Goal: Task Accomplishment & Management: Manage account settings

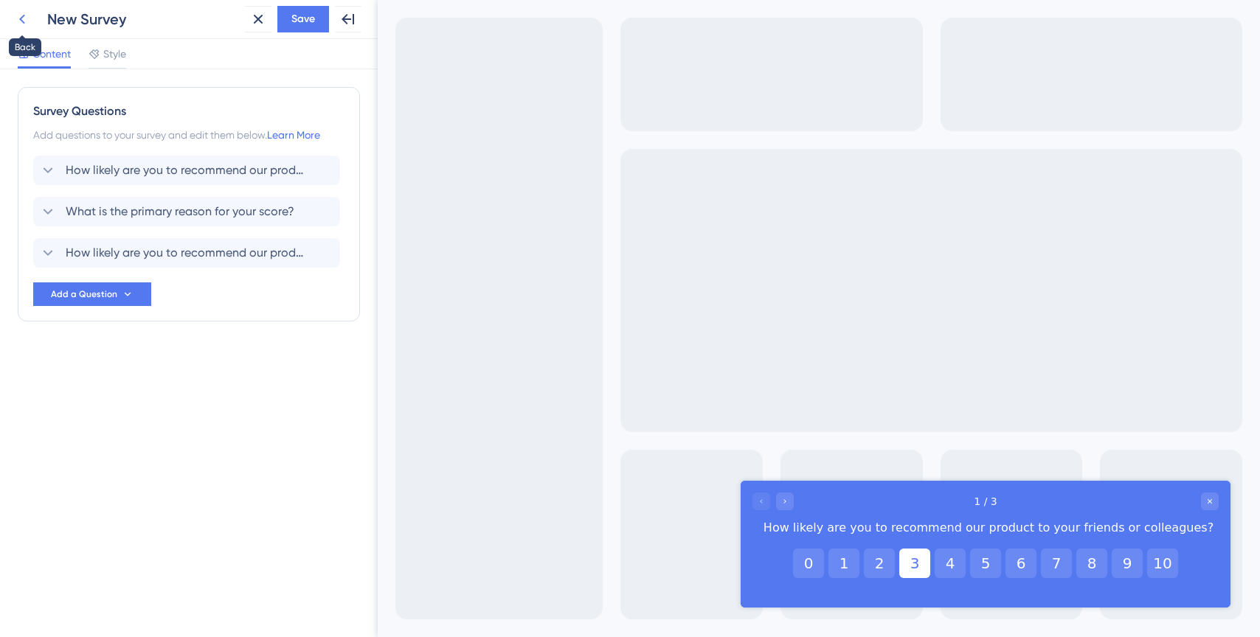
click at [29, 18] on icon at bounding box center [22, 19] width 18 height 18
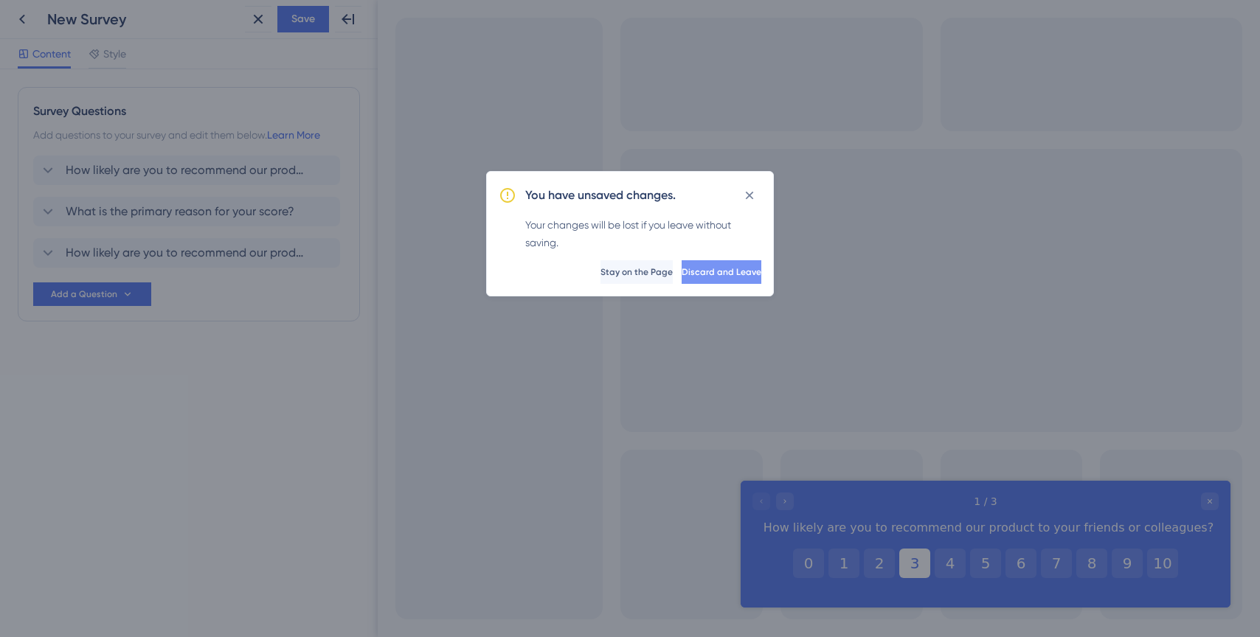
click at [681, 279] on button "Discard and Leave" at bounding box center [721, 272] width 80 height 24
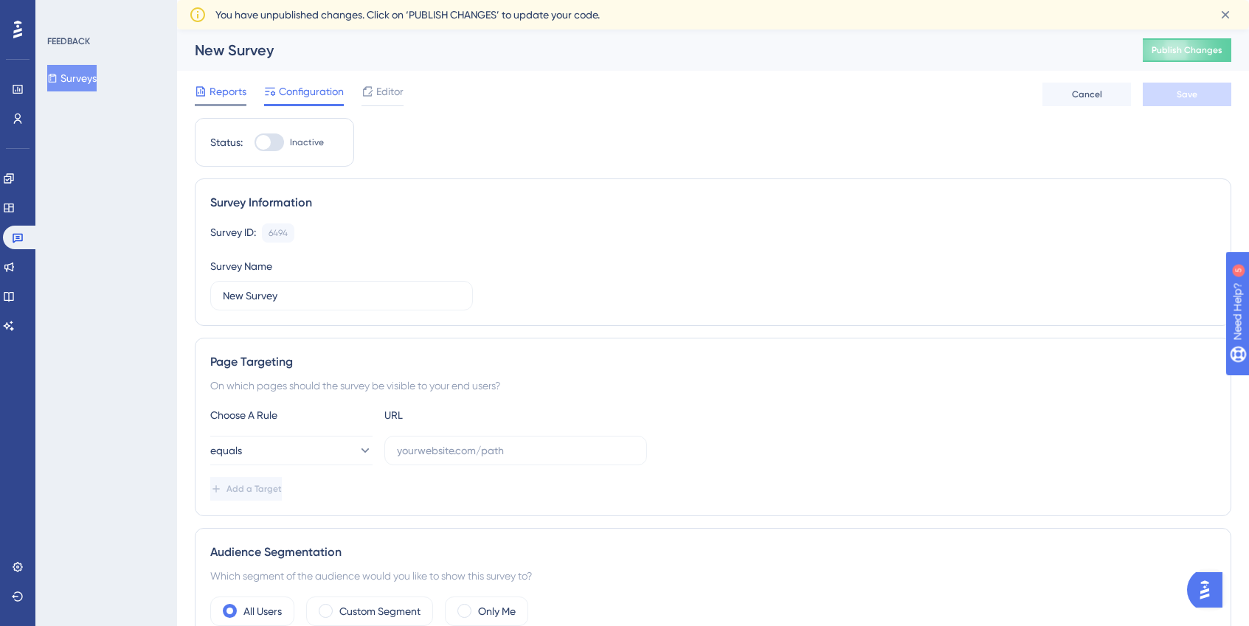
click at [235, 98] on span "Reports" at bounding box center [227, 92] width 37 height 18
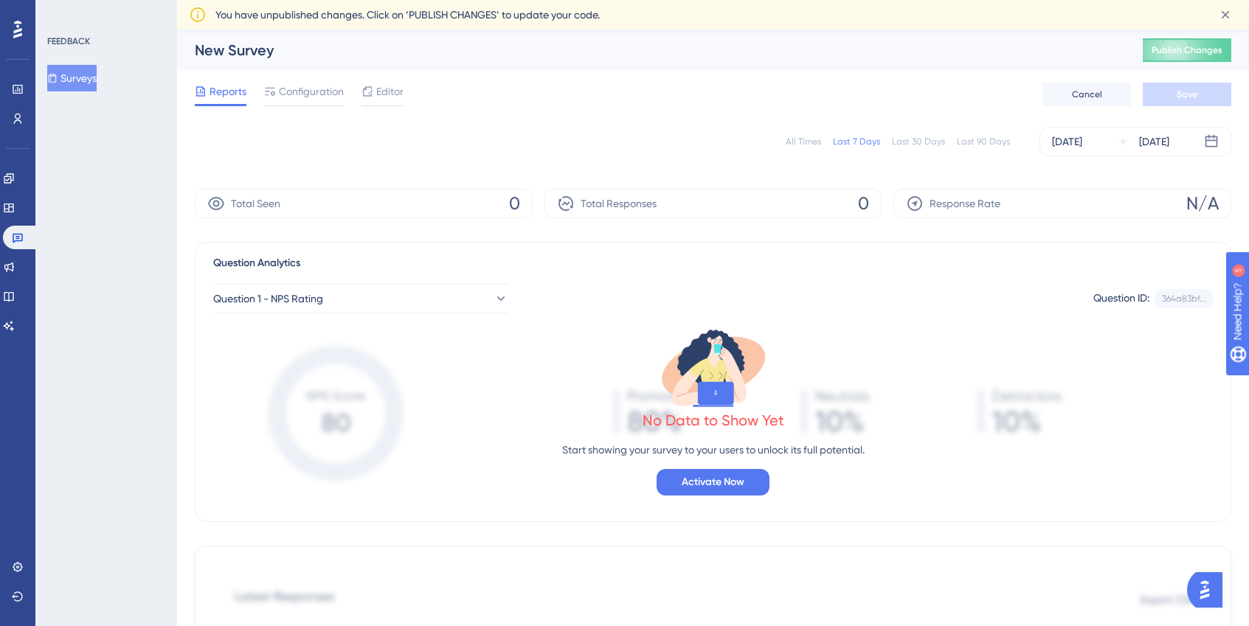
click at [130, 193] on div "FEEDBACK Surveys" at bounding box center [106, 313] width 142 height 626
click at [309, 91] on span "Configuration" at bounding box center [311, 92] width 65 height 18
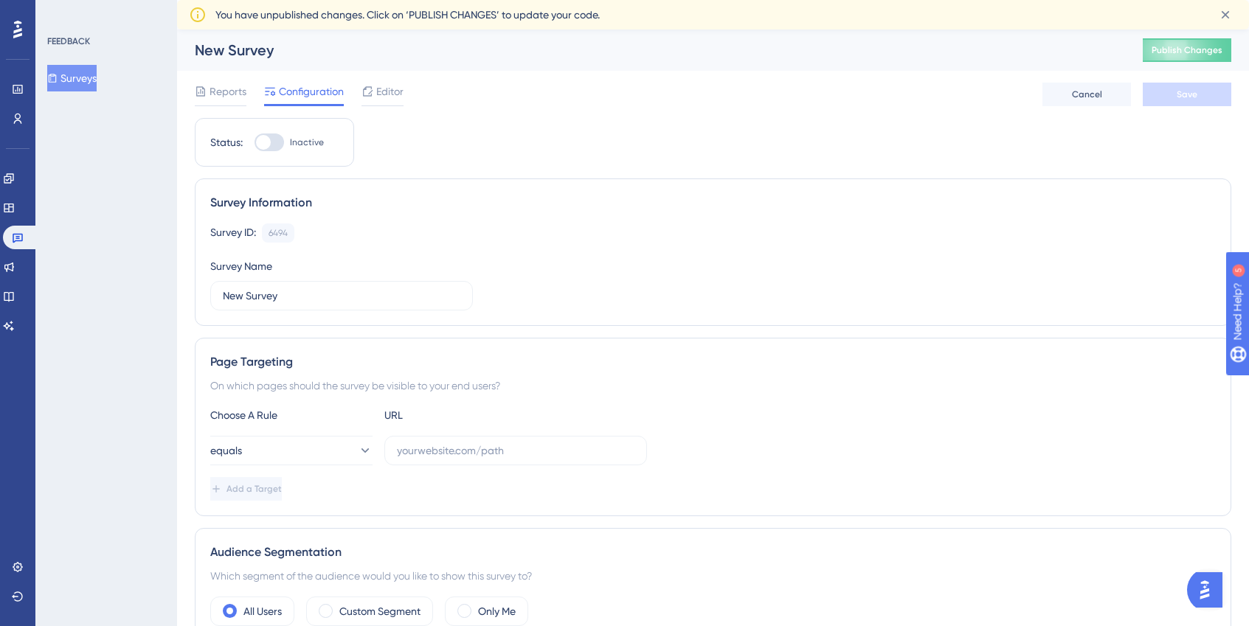
click at [240, 97] on span "Reports" at bounding box center [227, 92] width 37 height 18
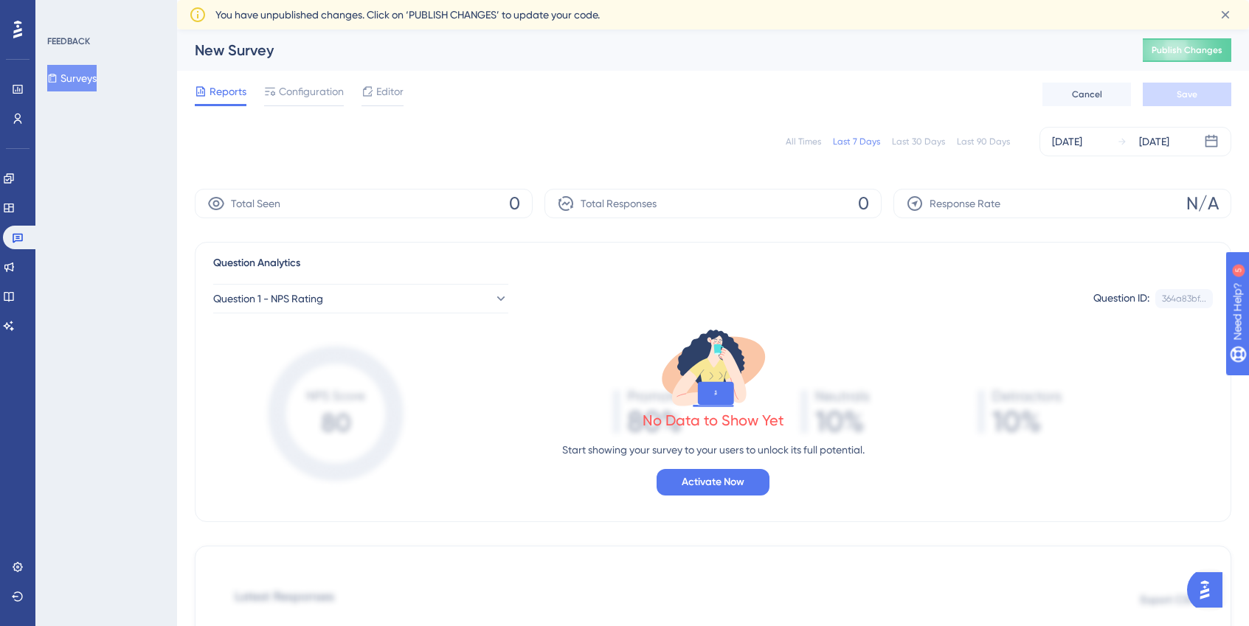
click at [244, 95] on span "Reports" at bounding box center [227, 92] width 37 height 18
click at [16, 237] on icon at bounding box center [18, 239] width 10 height 10
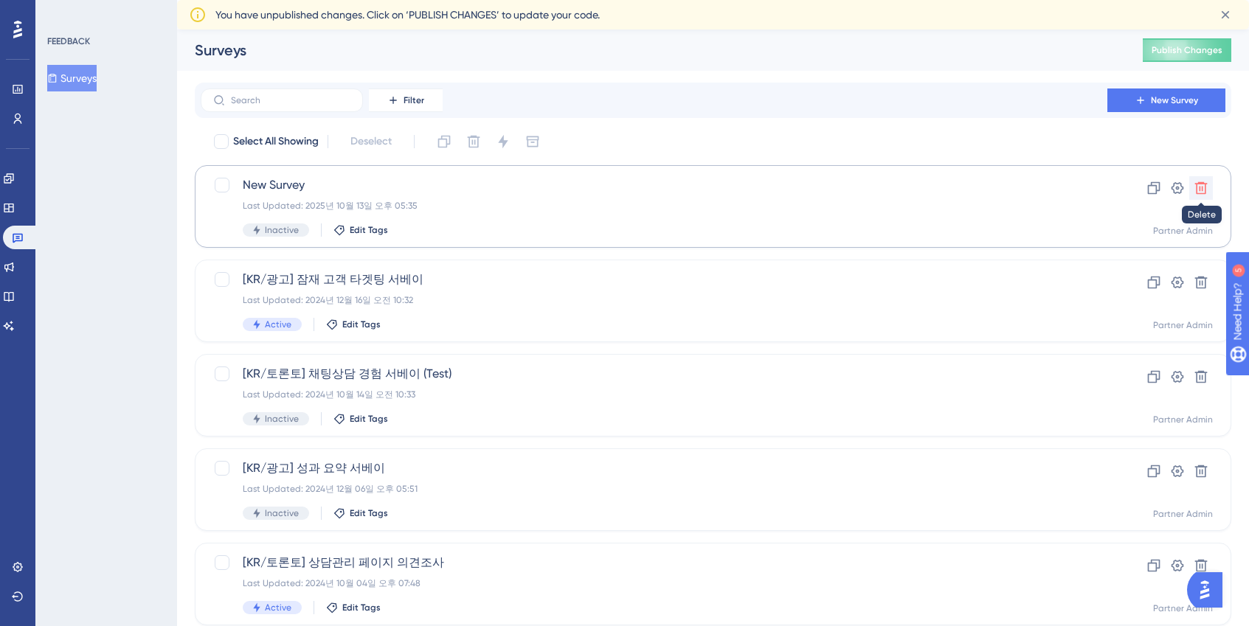
click at [1194, 189] on icon at bounding box center [1200, 188] width 15 height 15
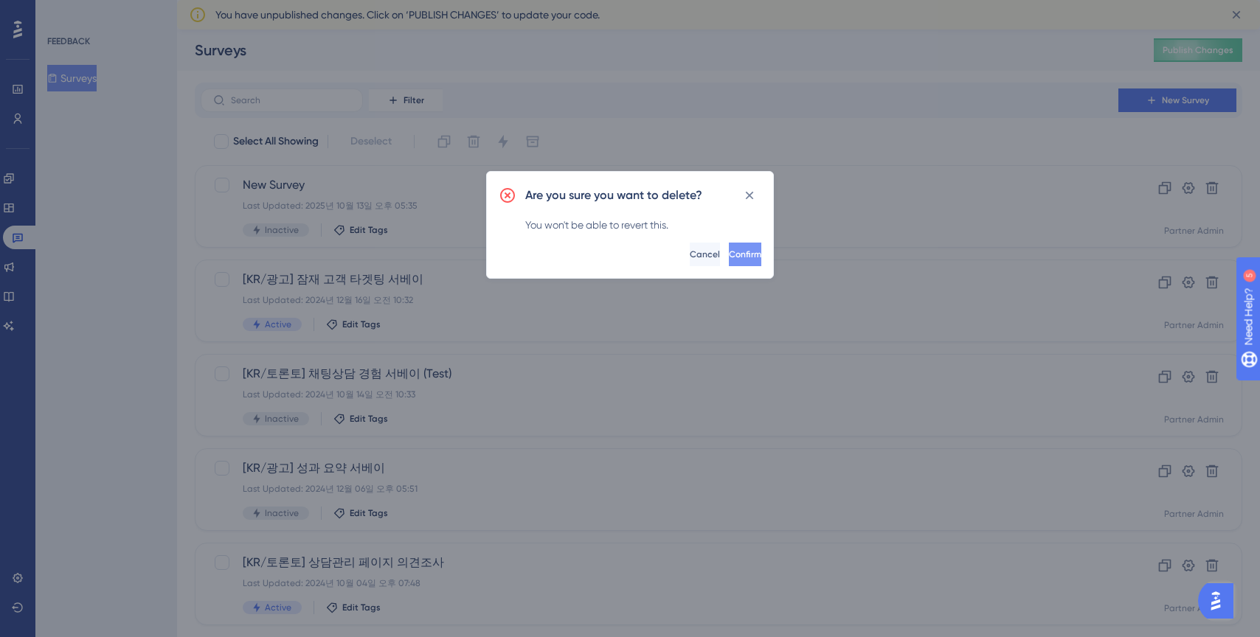
click at [729, 251] on span "Confirm" at bounding box center [745, 255] width 32 height 12
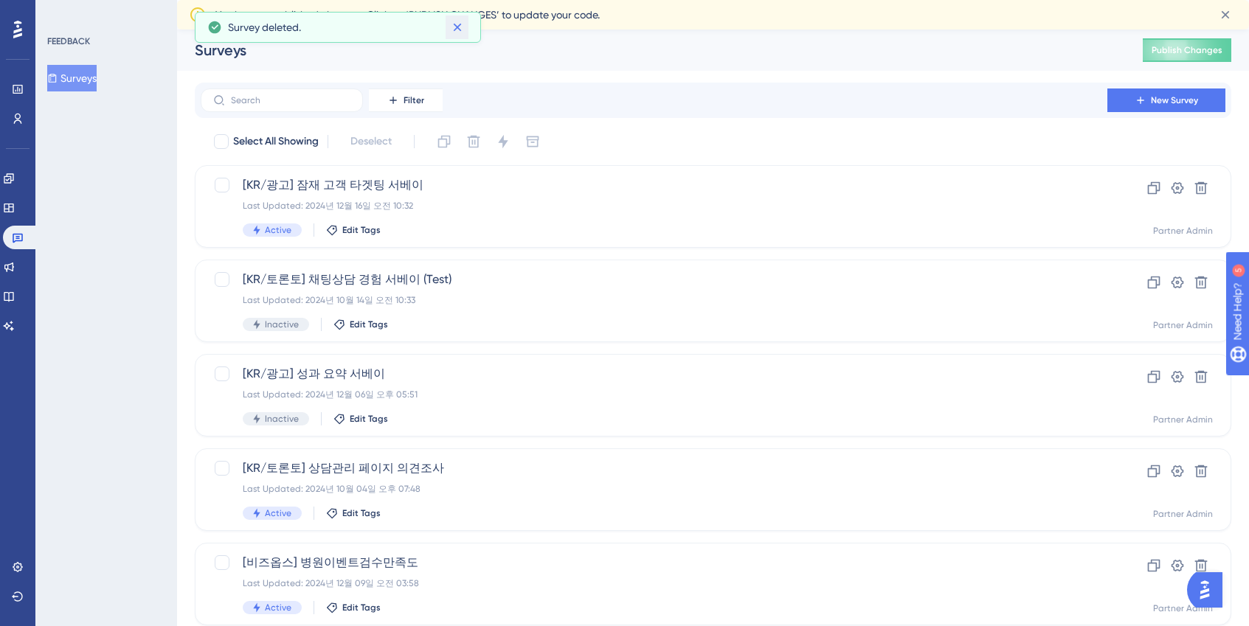
click at [461, 31] on icon at bounding box center [457, 27] width 15 height 15
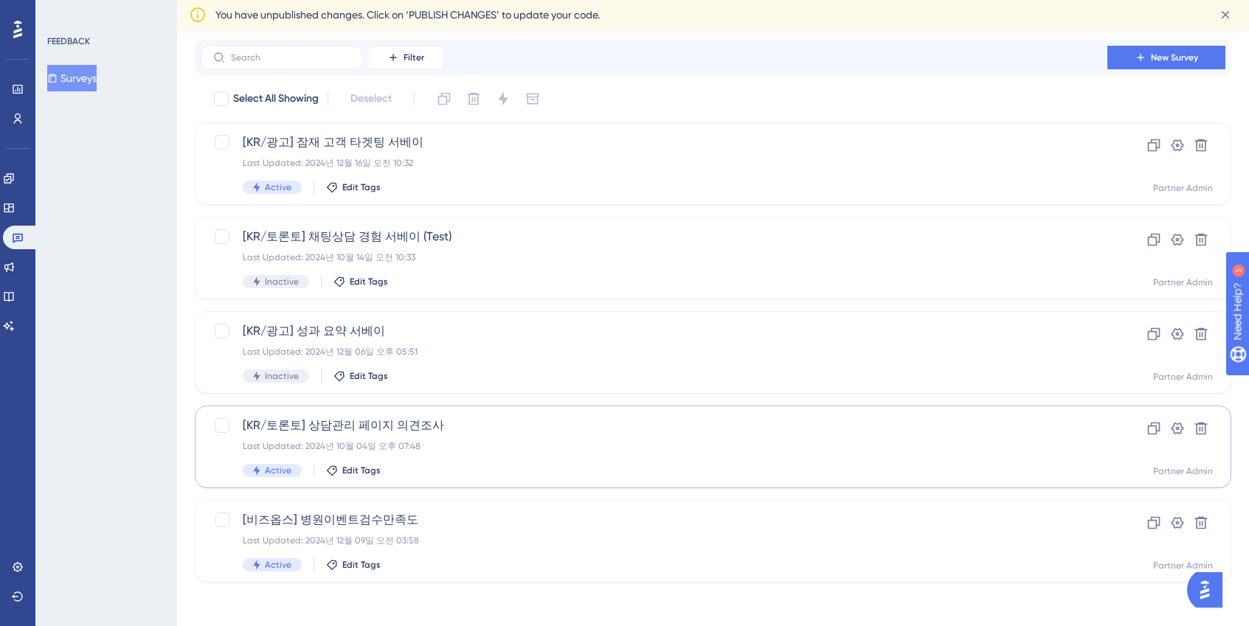
scroll to position [46, 0]
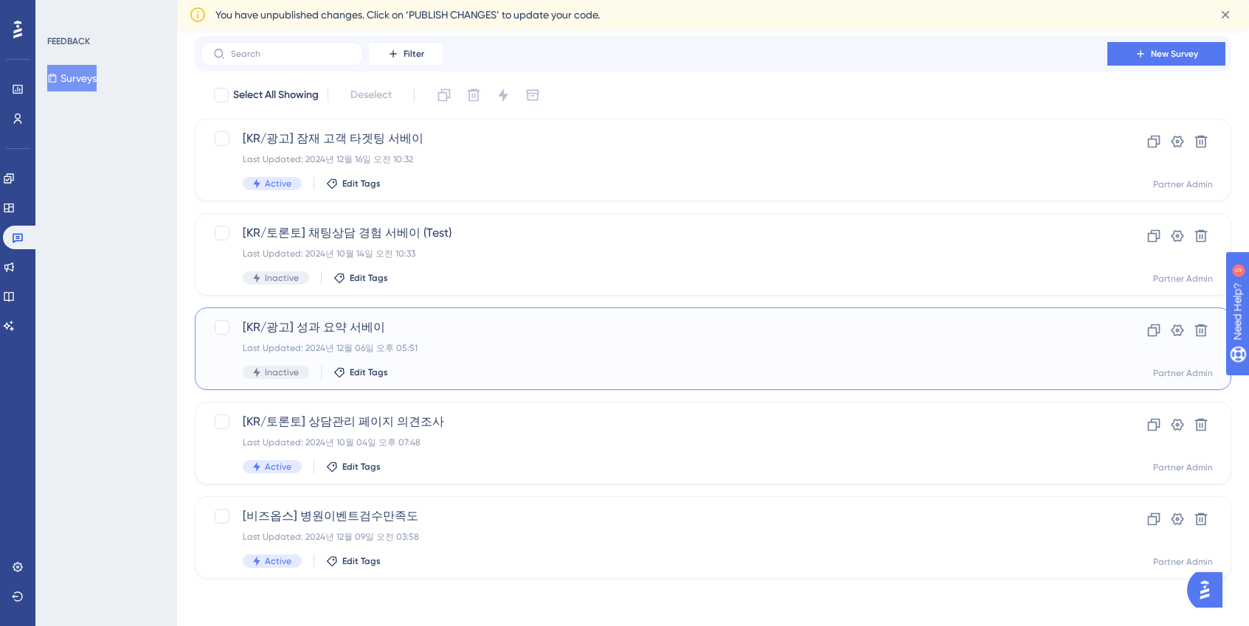
click at [409, 346] on div "Last Updated: 2024년 12월 06일 오후 05:51" at bounding box center [654, 348] width 822 height 12
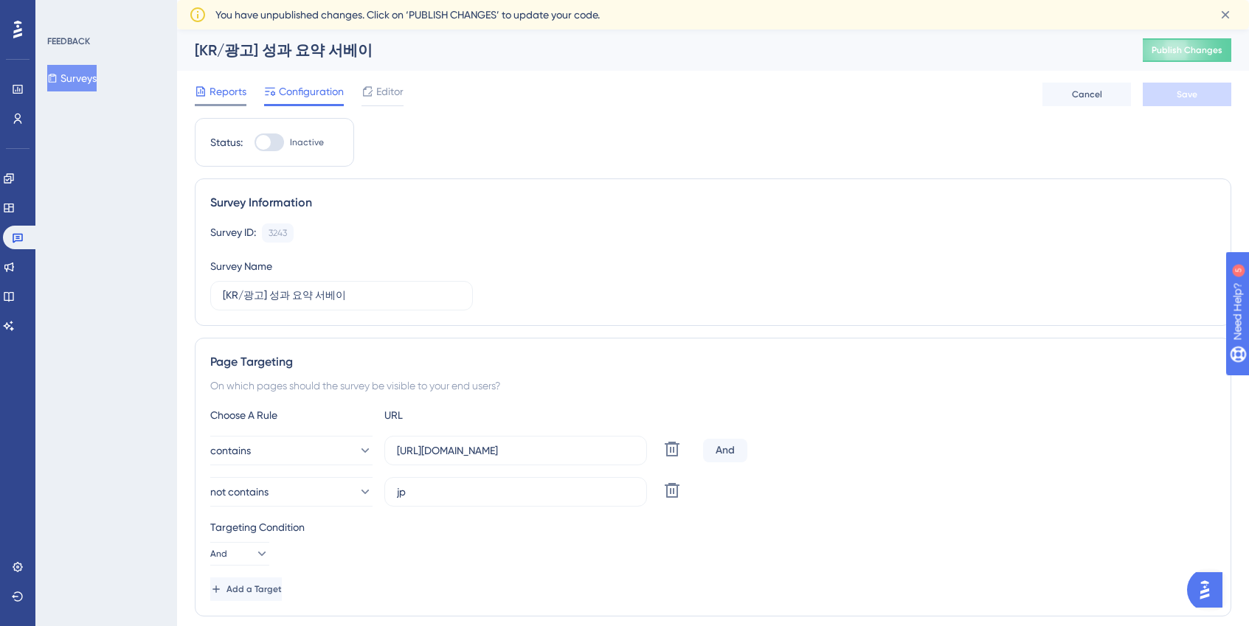
click at [223, 99] on span "Reports" at bounding box center [227, 92] width 37 height 18
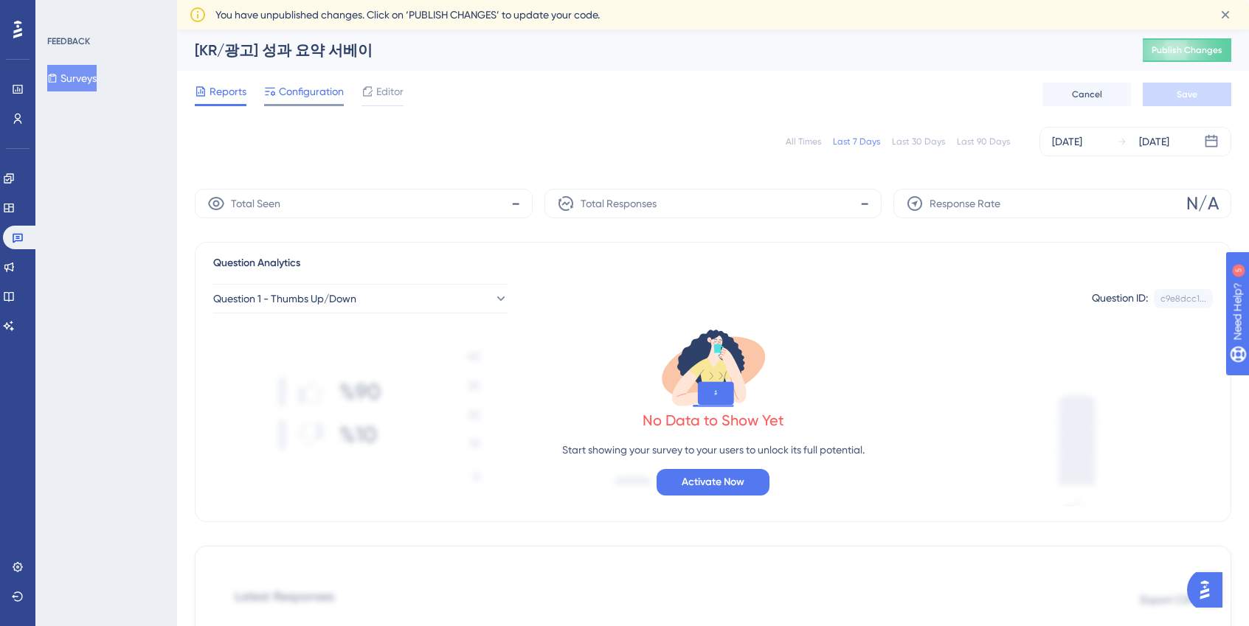
click at [311, 94] on span "Configuration" at bounding box center [311, 92] width 65 height 18
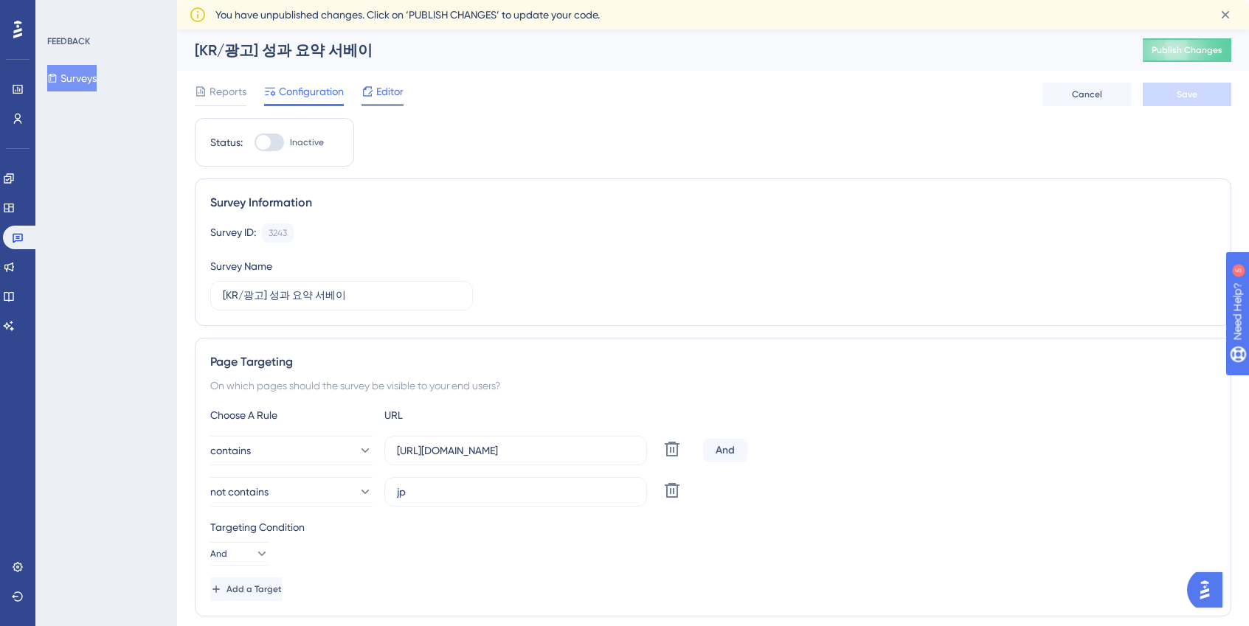
click at [385, 89] on span "Editor" at bounding box center [389, 92] width 27 height 18
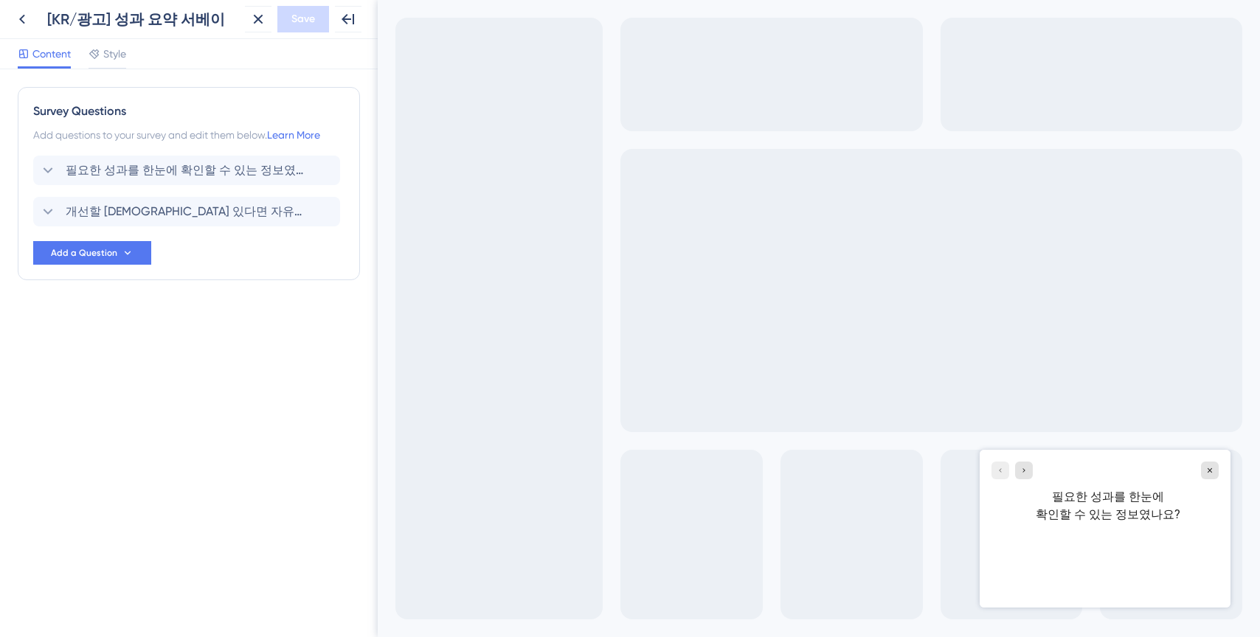
click at [1113, 524] on div "필요한 성과를 한눈에 확인할 수 있는 정보였나요?" at bounding box center [1104, 493] width 251 height 86
click at [1027, 468] on icon "Go to Question 2" at bounding box center [1023, 470] width 9 height 9
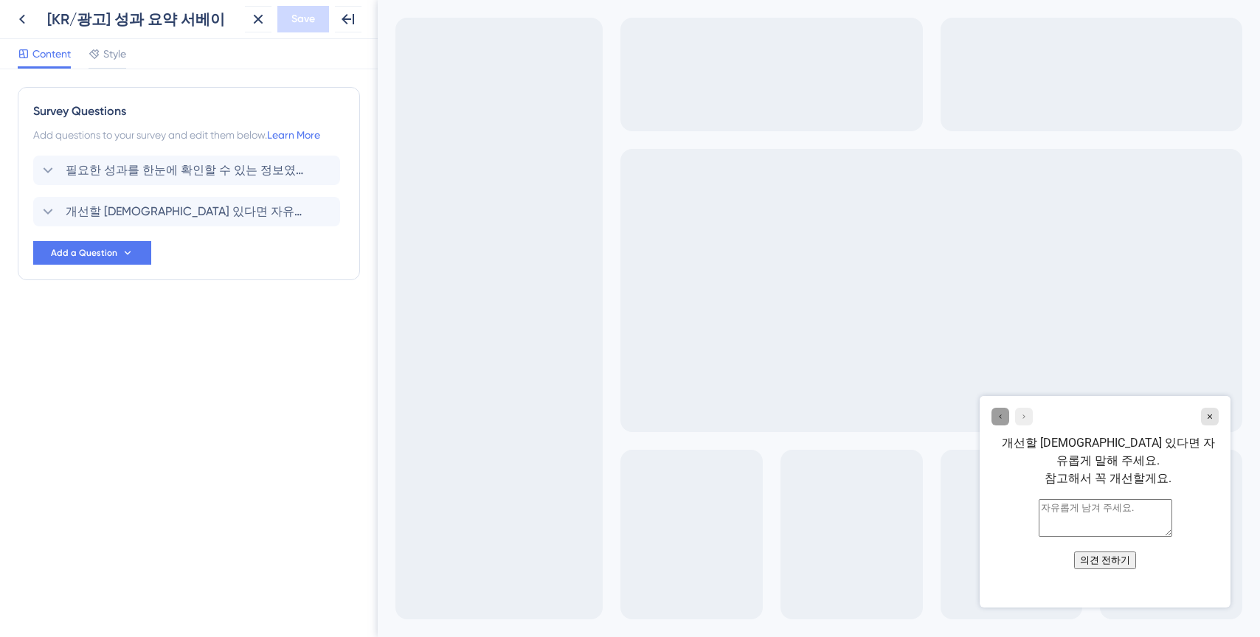
click at [994, 411] on div "Go to Question 1" at bounding box center [1000, 416] width 18 height 18
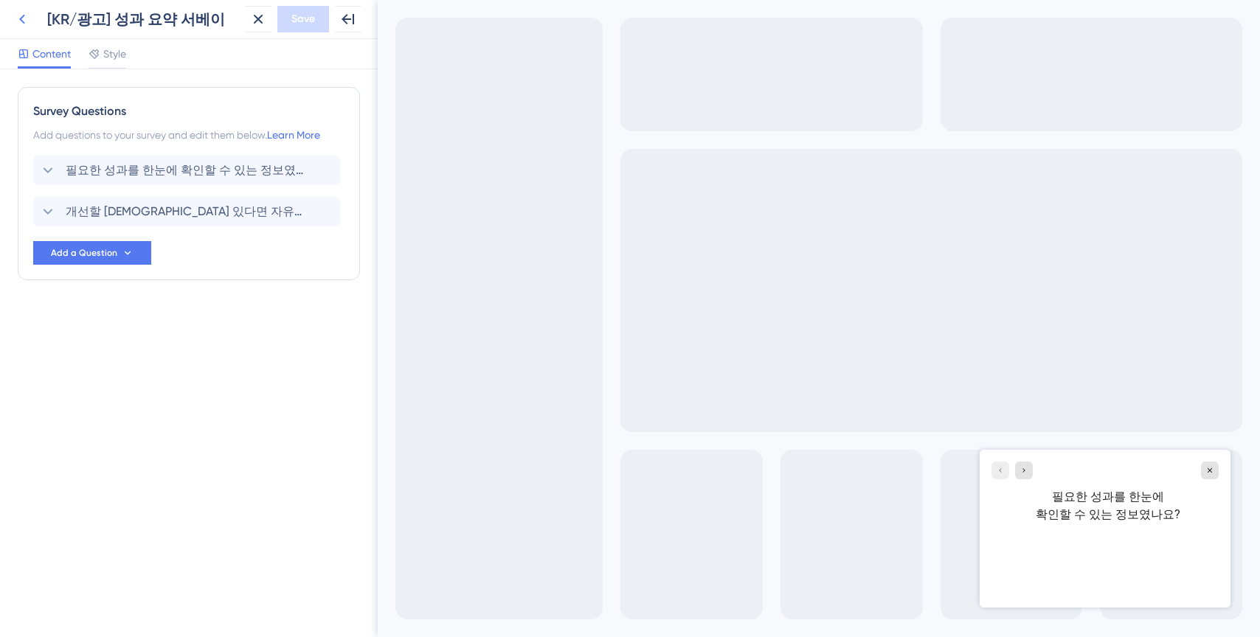
click at [24, 13] on icon at bounding box center [22, 19] width 18 height 18
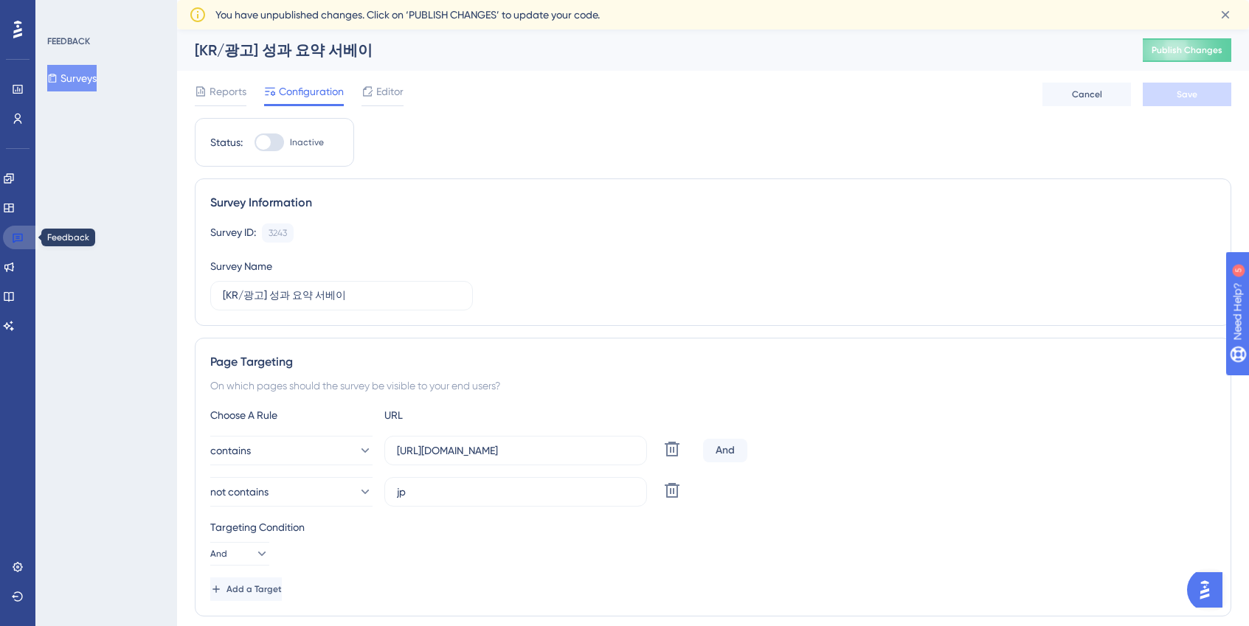
click at [24, 232] on link at bounding box center [20, 238] width 35 height 24
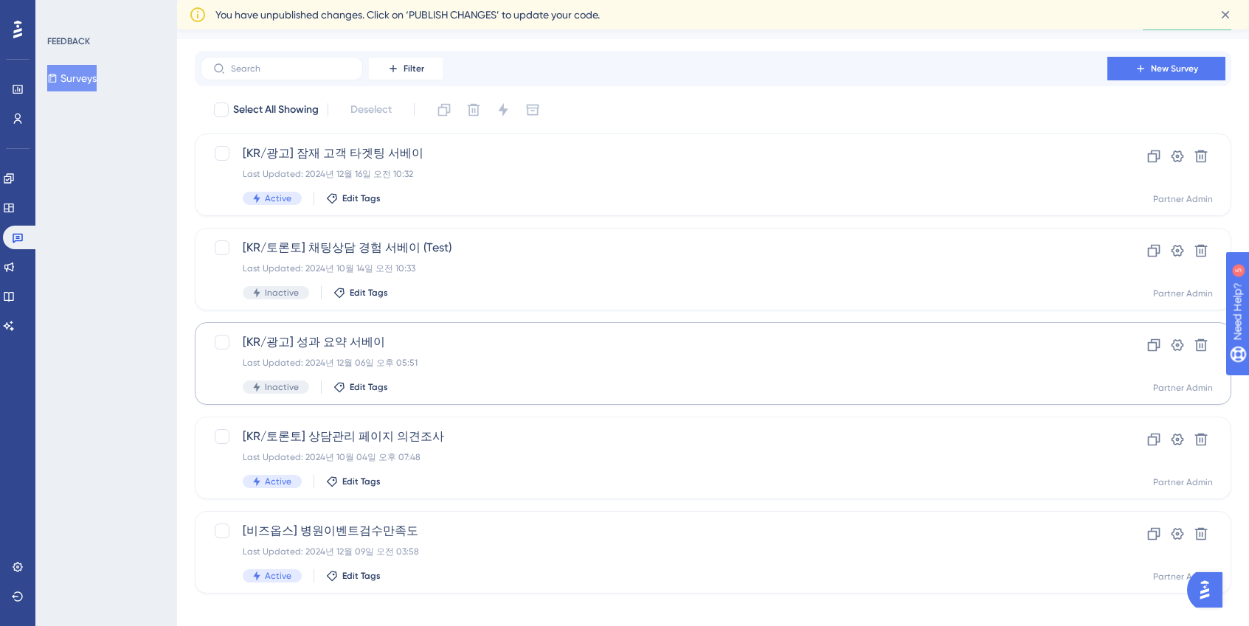
scroll to position [46, 0]
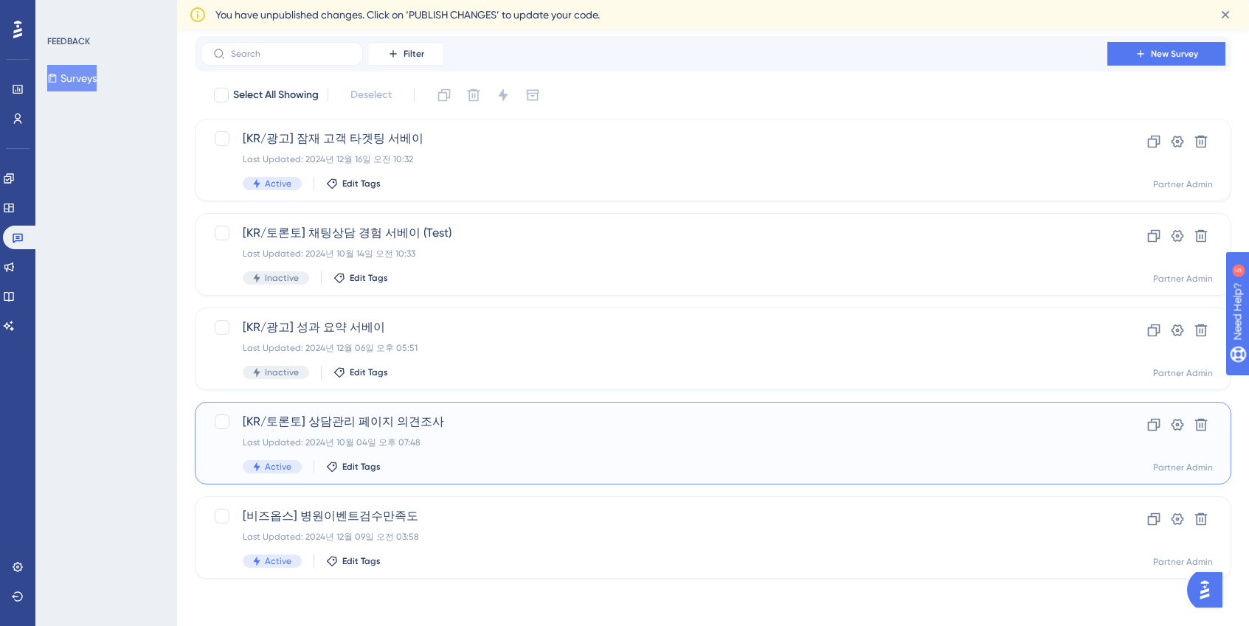
click at [455, 434] on div "[KR/토론토] 상담관리 페이지 의견조사 Last Updated: 2024년 10월 04일 오후 07:48 Active Edit Tags" at bounding box center [654, 443] width 822 height 60
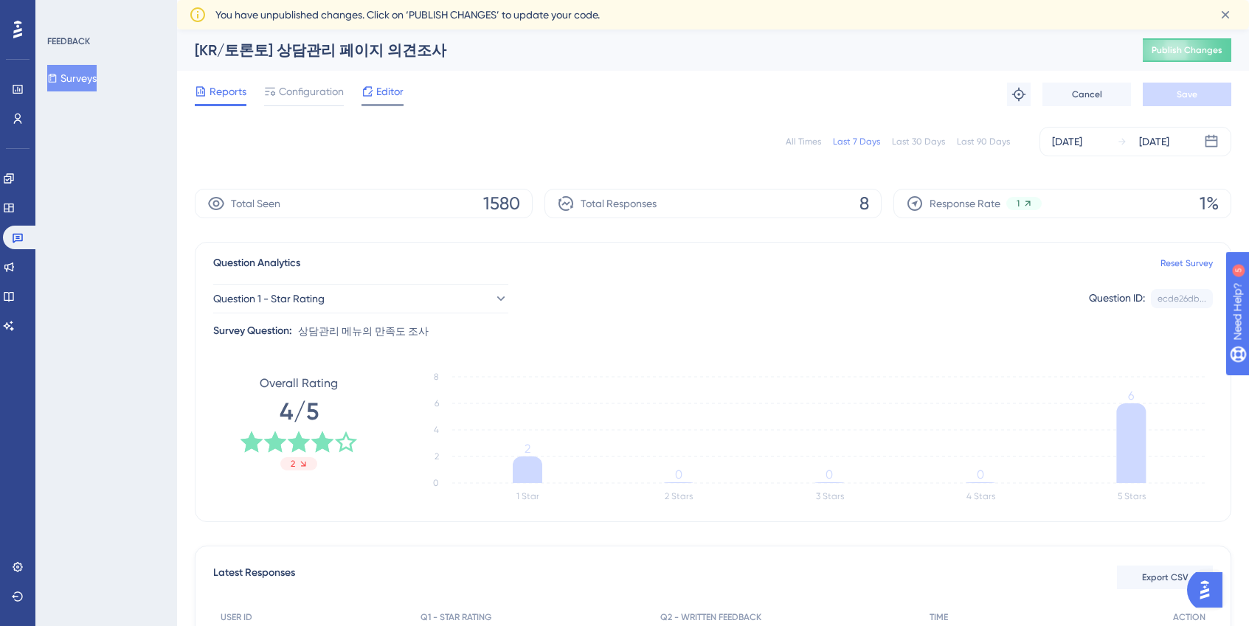
click at [389, 99] on span "Editor" at bounding box center [389, 92] width 27 height 18
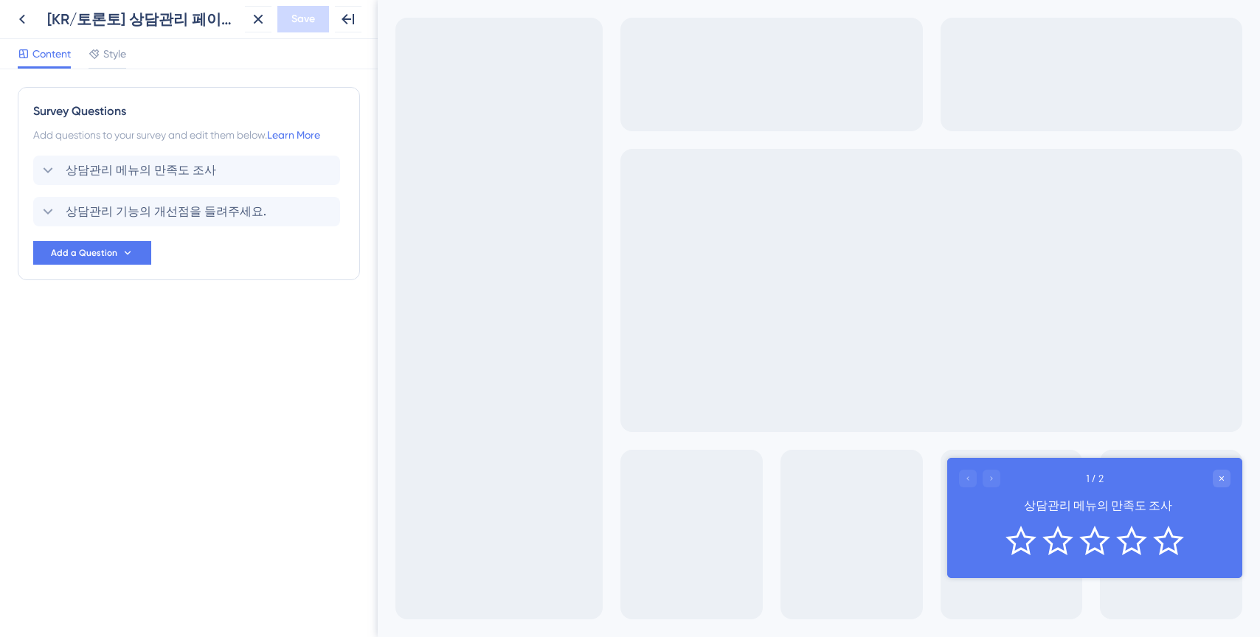
click at [995, 474] on div at bounding box center [979, 479] width 41 height 18
click at [218, 223] on div "상담관리 기능의 개선점을 들려주세요. [GEOGRAPHIC_DATA]" at bounding box center [186, 211] width 307 height 29
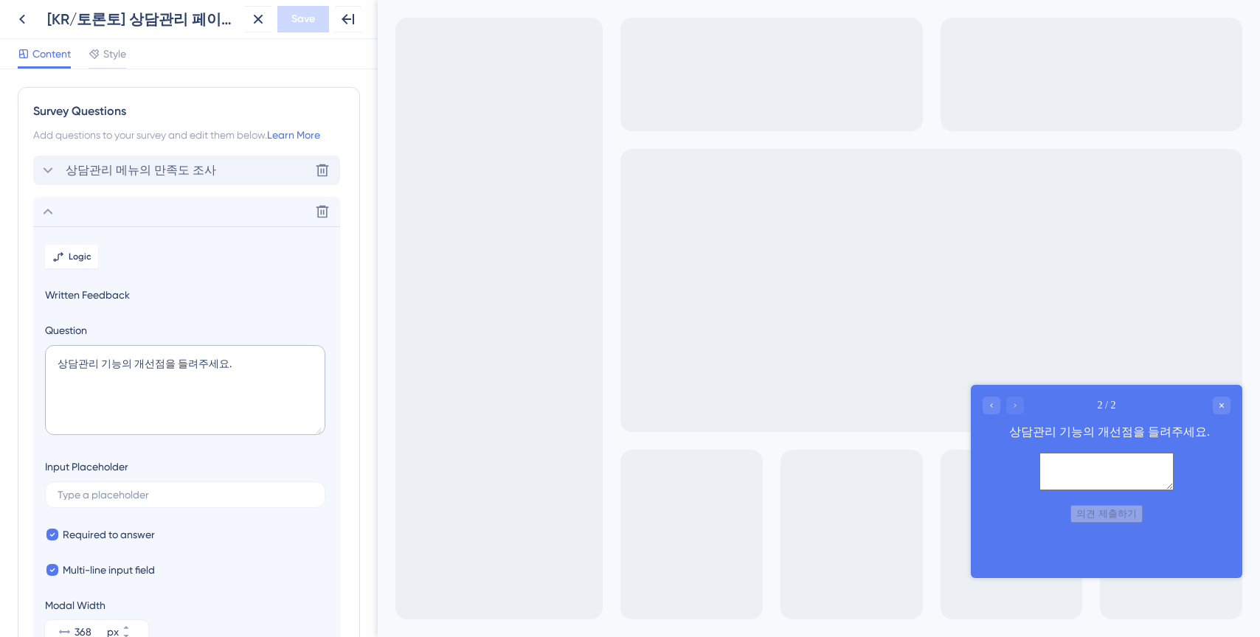
click at [207, 167] on div "상담관리 메뉴의 만족도 조사 Delete" at bounding box center [186, 170] width 307 height 29
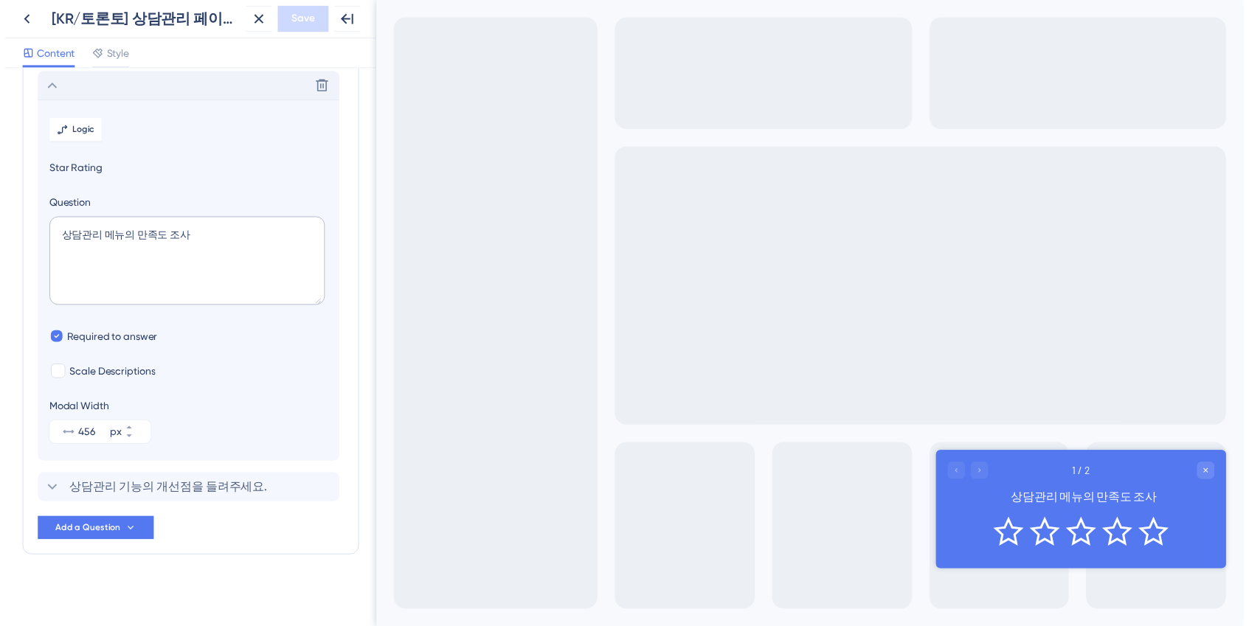
scroll to position [86, 0]
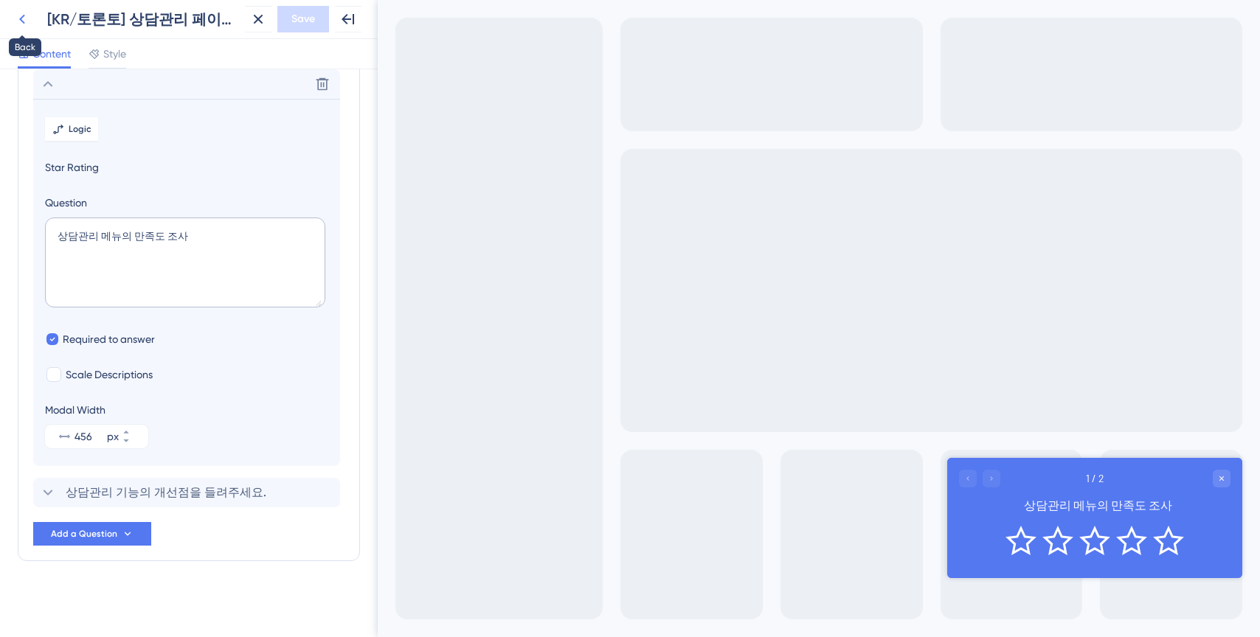
click at [24, 18] on icon at bounding box center [22, 19] width 18 height 18
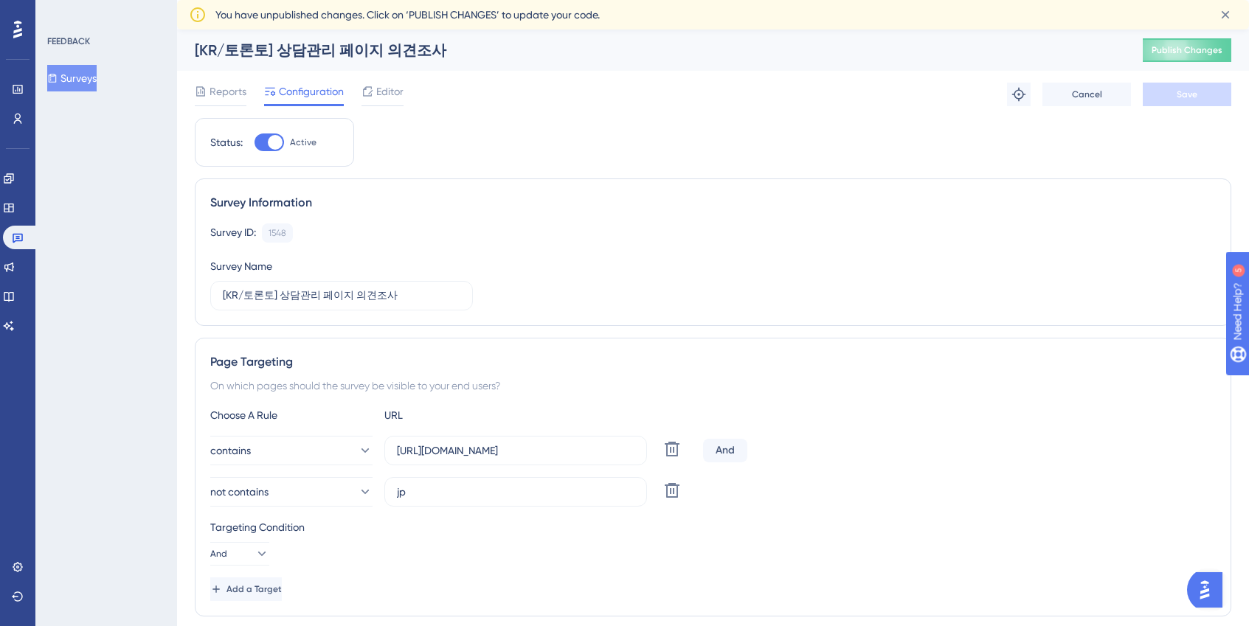
click at [24, 18] on div at bounding box center [18, 30] width 24 height 24
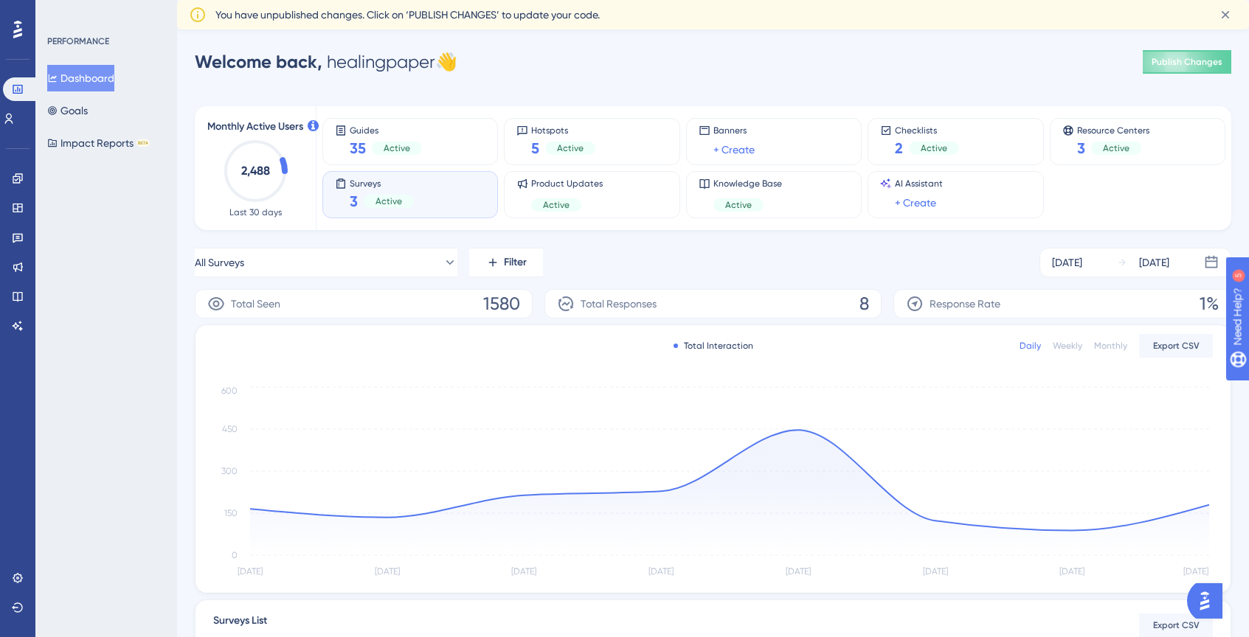
click at [428, 205] on div "Surveys 3 Active" at bounding box center [410, 195] width 150 height 34
click at [515, 57] on div "Welcome back, healingpaper 👋 Publish Changes" at bounding box center [713, 61] width 1036 height 29
click at [594, 194] on div "Product Updates Active" at bounding box center [567, 195] width 72 height 34
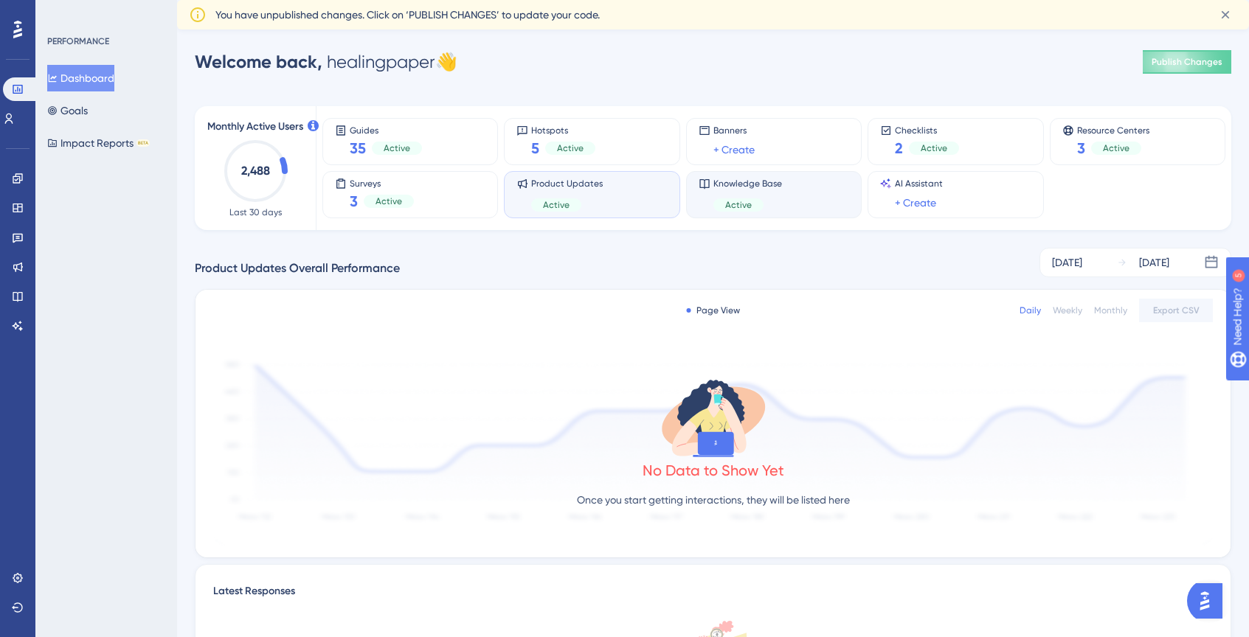
click at [777, 200] on div "Active" at bounding box center [747, 204] width 69 height 13
